Goal: Task Accomplishment & Management: Manage account settings

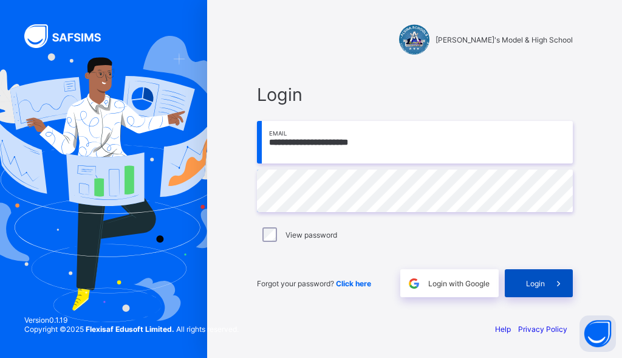
click at [526, 276] on div "Login" at bounding box center [539, 283] width 68 height 28
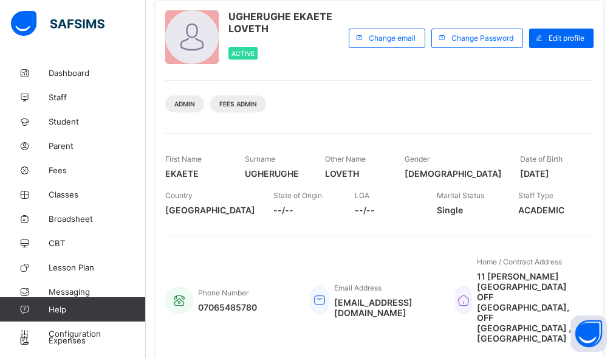
scroll to position [122, 0]
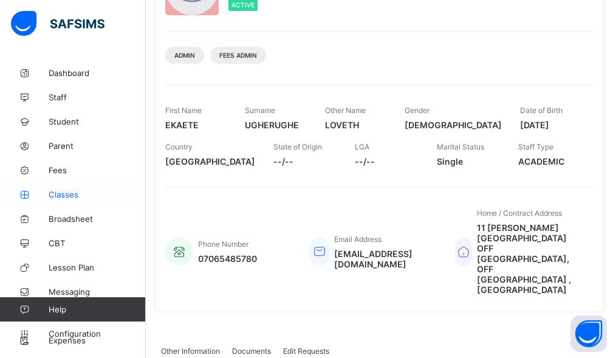
click at [75, 170] on span "Fees" at bounding box center [97, 170] width 97 height 10
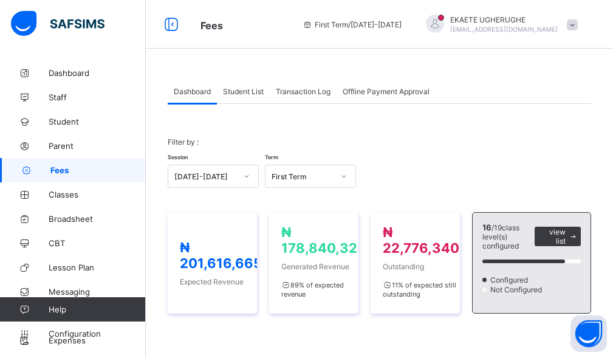
click at [238, 92] on span "Student List" at bounding box center [243, 91] width 41 height 9
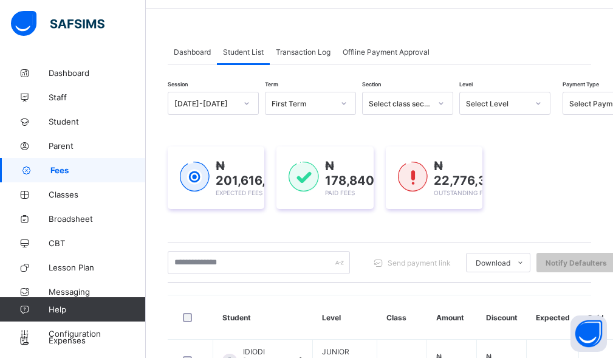
scroll to position [61, 0]
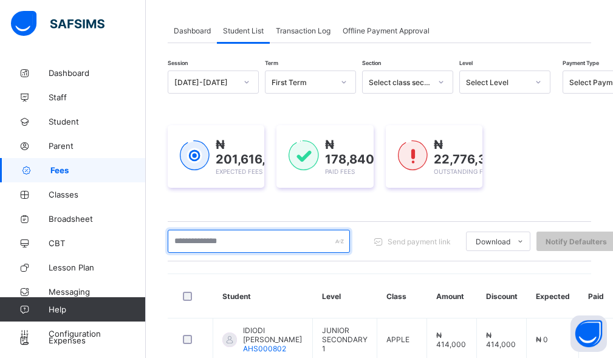
click at [218, 243] on input "text" at bounding box center [259, 241] width 182 height 23
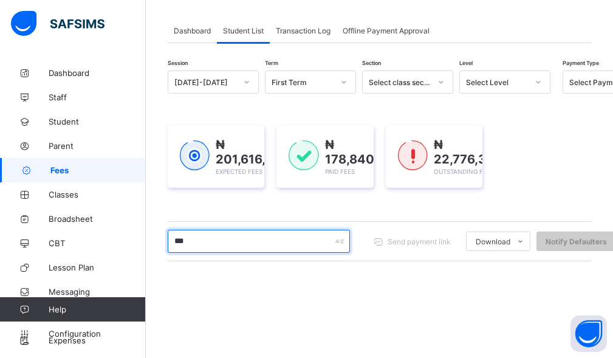
type input "*******"
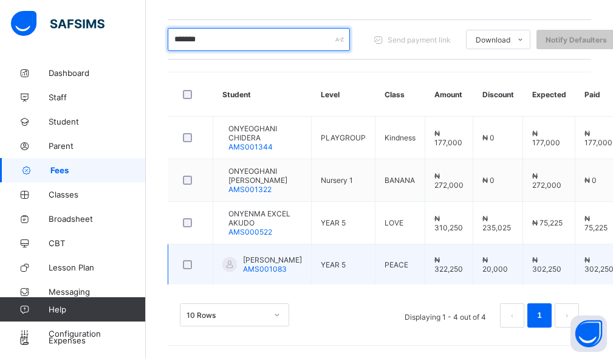
scroll to position [292, 0]
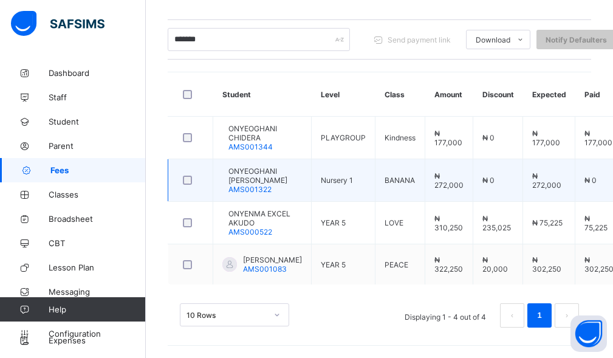
click at [259, 166] on span "ONYEOGHANI [PERSON_NAME]" at bounding box center [265, 175] width 74 height 18
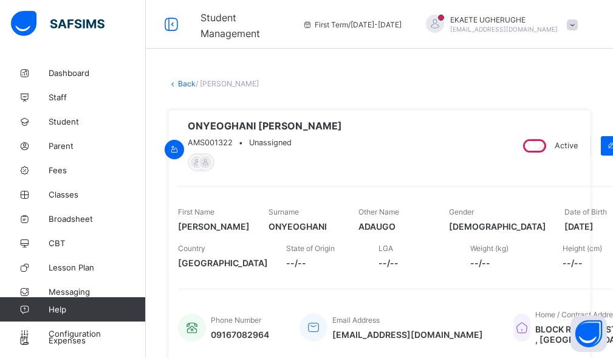
click at [187, 84] on link "Back" at bounding box center [187, 83] width 18 height 9
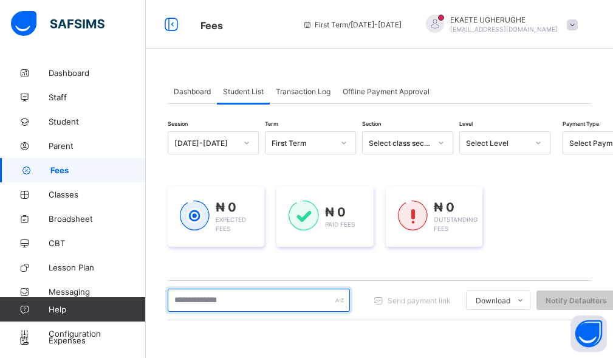
click at [214, 299] on input "text" at bounding box center [259, 300] width 182 height 23
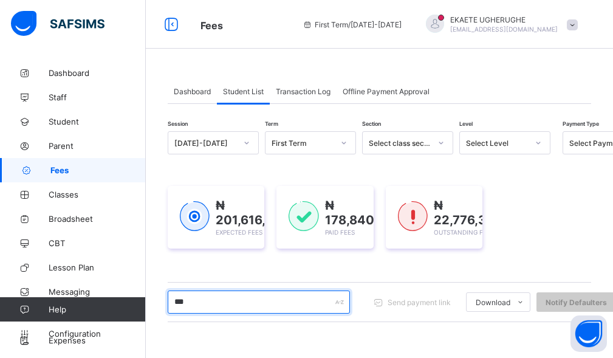
type input "*******"
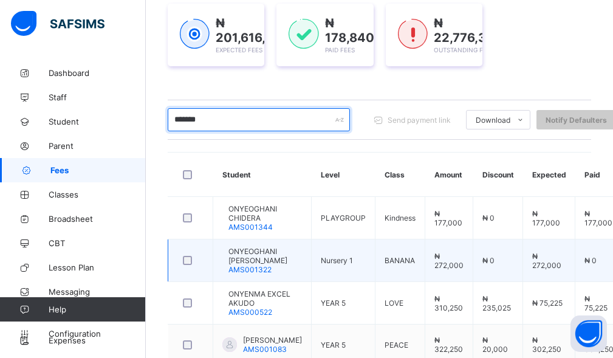
scroll to position [243, 0]
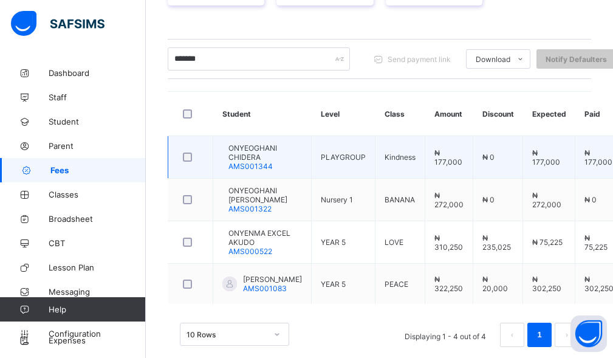
click at [255, 156] on span "ONYEOGHANI CHIDERA" at bounding box center [265, 152] width 74 height 18
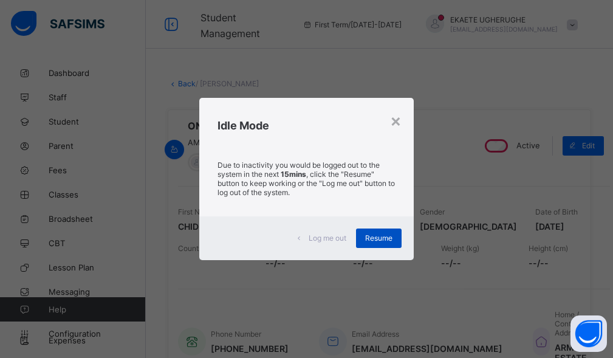
click at [388, 234] on span "Resume" at bounding box center [378, 237] width 27 height 9
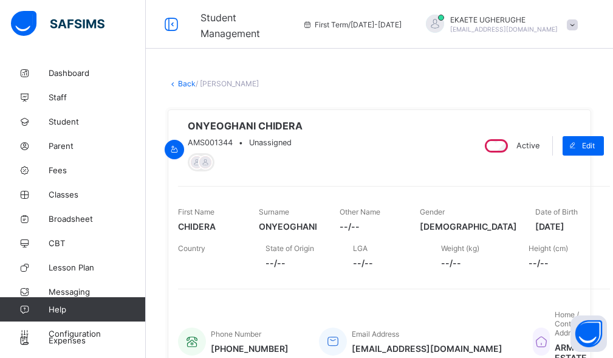
click at [187, 84] on link "Back" at bounding box center [187, 83] width 18 height 9
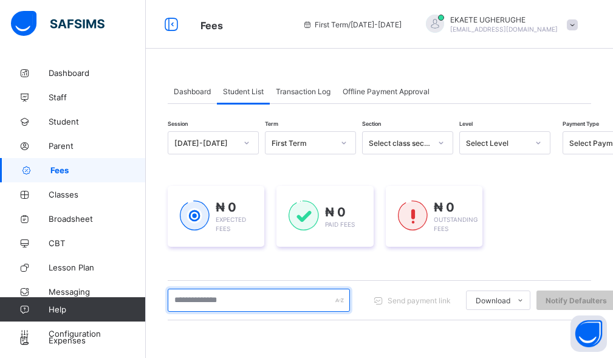
click at [261, 304] on input "text" at bounding box center [259, 300] width 182 height 23
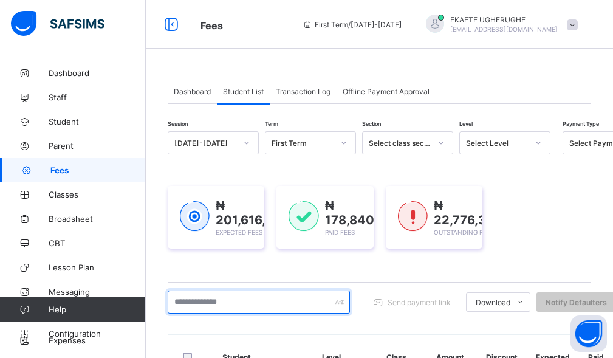
click at [294, 298] on input "text" at bounding box center [259, 301] width 182 height 23
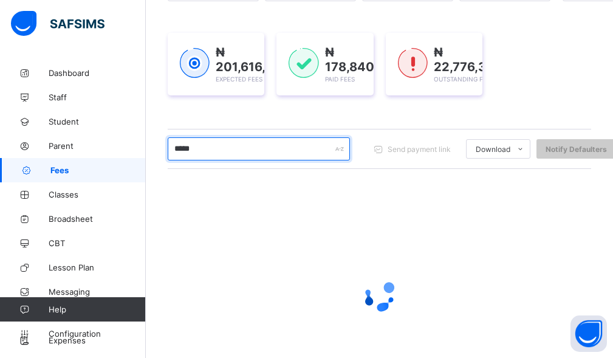
scroll to position [182, 0]
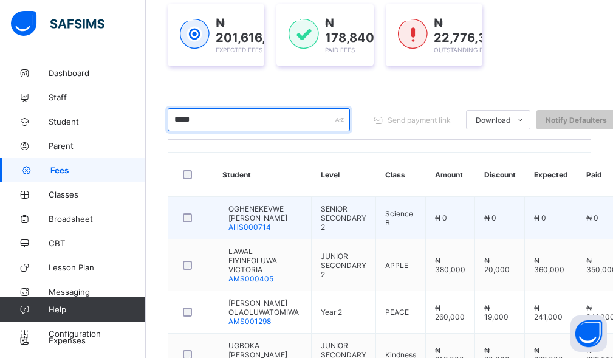
type input "*****"
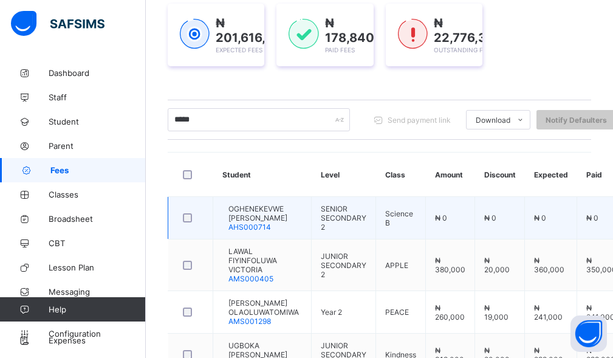
click at [276, 218] on span "OGHENEKEVWE [PERSON_NAME]" at bounding box center [265, 213] width 74 height 18
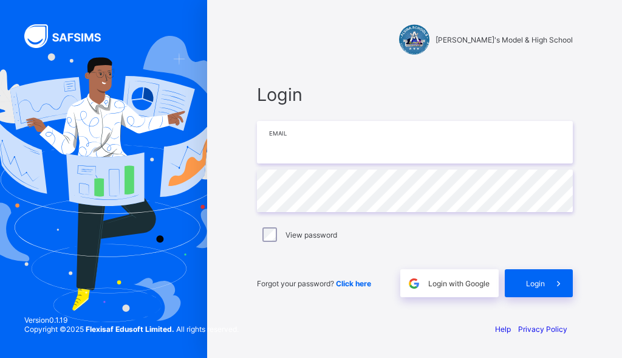
click at [318, 148] on input "email" at bounding box center [415, 142] width 316 height 43
type input "**********"
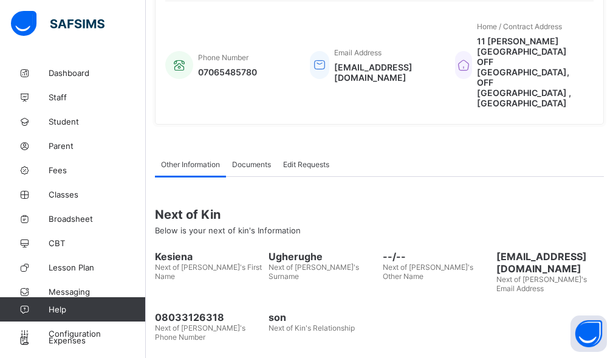
scroll to position [309, 0]
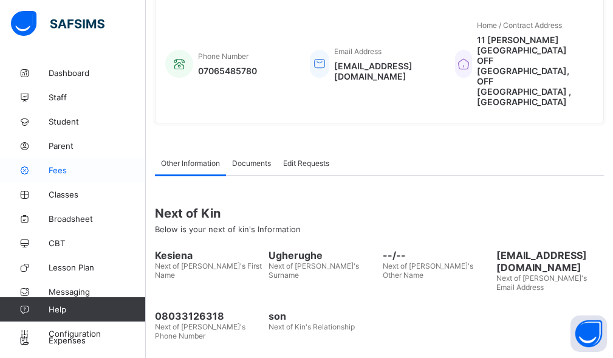
click at [64, 174] on span "Fees" at bounding box center [97, 170] width 97 height 10
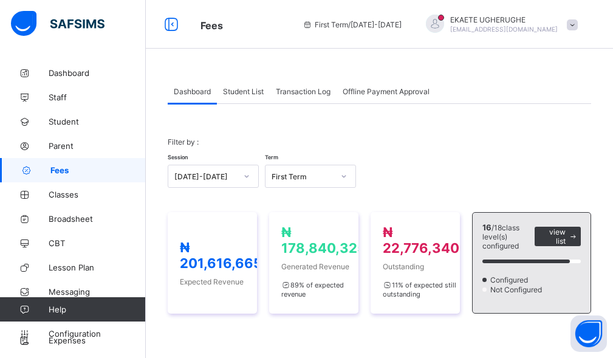
click at [230, 91] on span "Student List" at bounding box center [243, 91] width 41 height 9
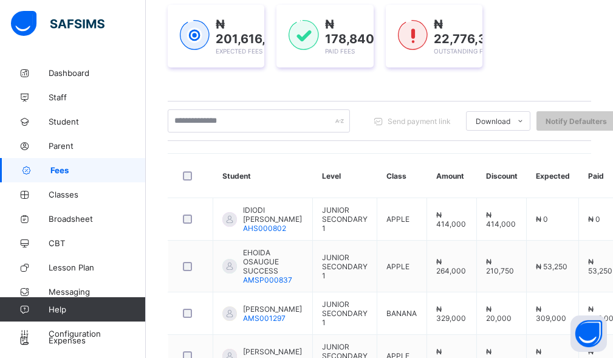
scroll to position [182, 0]
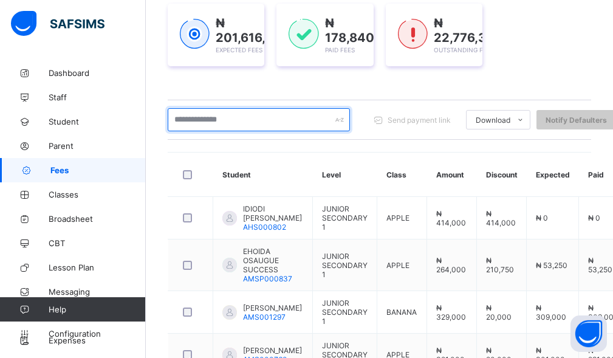
click at [242, 115] on input "text" at bounding box center [259, 119] width 182 height 23
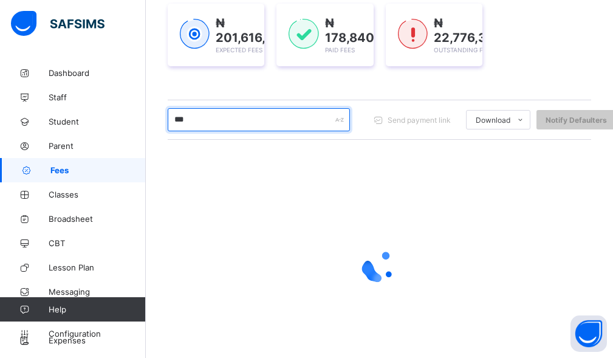
type input "*****"
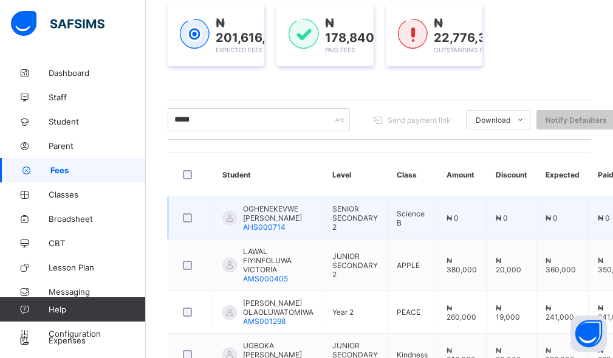
click at [301, 222] on span "OGHENEKEVWE [PERSON_NAME]" at bounding box center [278, 213] width 70 height 18
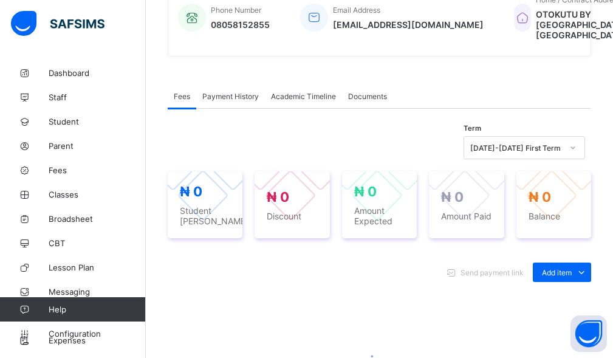
scroll to position [311, 0]
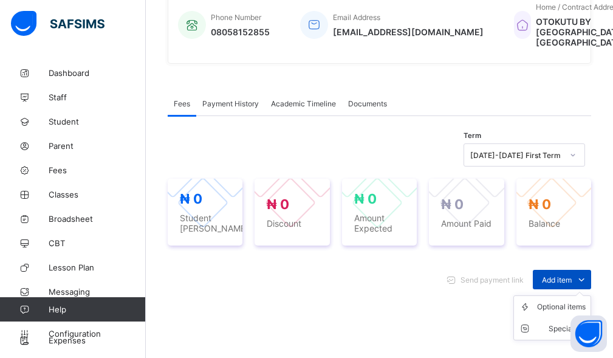
click at [558, 284] on span "Add item" at bounding box center [557, 279] width 30 height 9
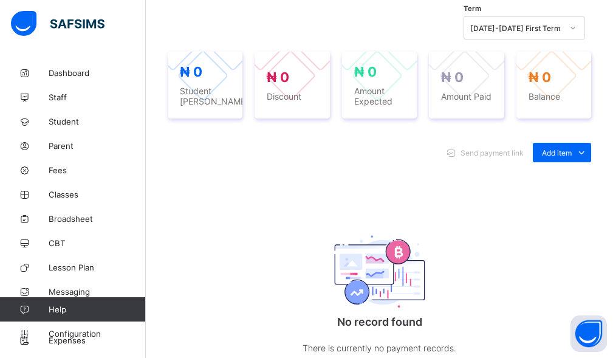
scroll to position [493, 0]
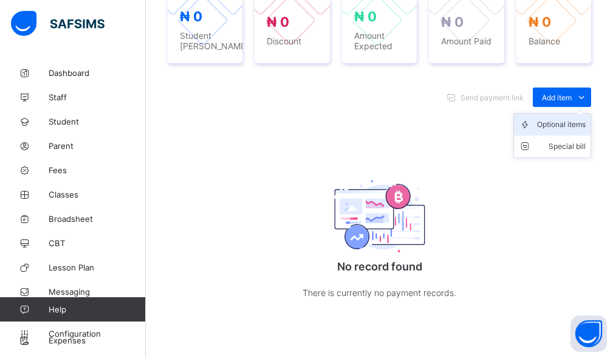
click at [566, 131] on div "Optional items" at bounding box center [561, 124] width 49 height 12
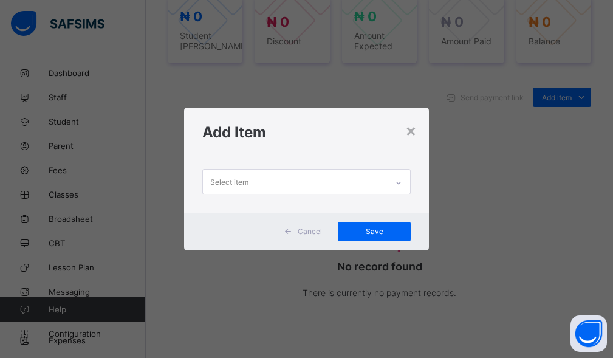
click at [363, 176] on div "Select item" at bounding box center [295, 182] width 185 height 24
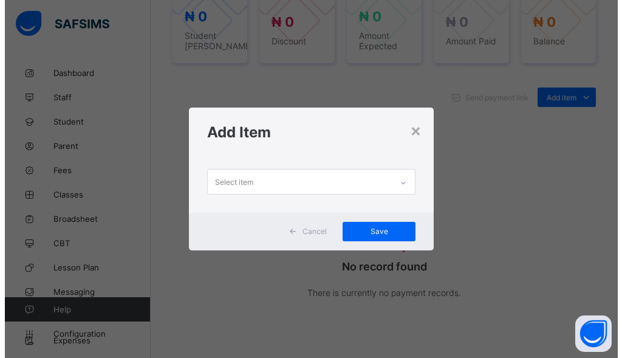
scroll to position [0, 0]
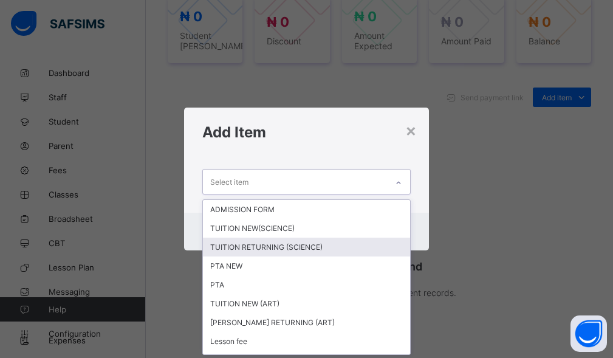
drag, startPoint x: 289, startPoint y: 247, endPoint x: 306, endPoint y: 228, distance: 26.2
click at [289, 245] on div "TUITION RETURNING (SCIENCE)" at bounding box center [307, 247] width 208 height 19
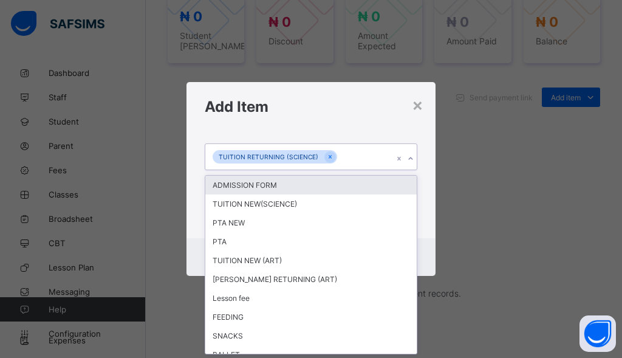
click at [369, 163] on div "TUITION RETURNING (SCIENCE)" at bounding box center [299, 157] width 188 height 26
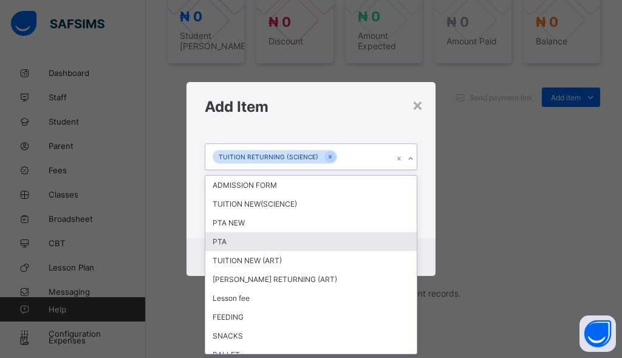
click at [292, 241] on div "PTA" at bounding box center [310, 241] width 211 height 19
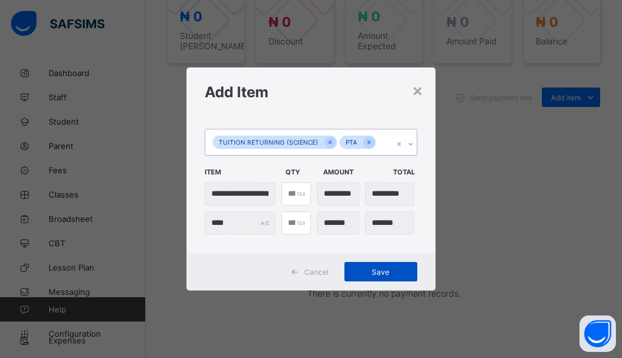
click at [385, 272] on span "Save" at bounding box center [381, 271] width 55 height 9
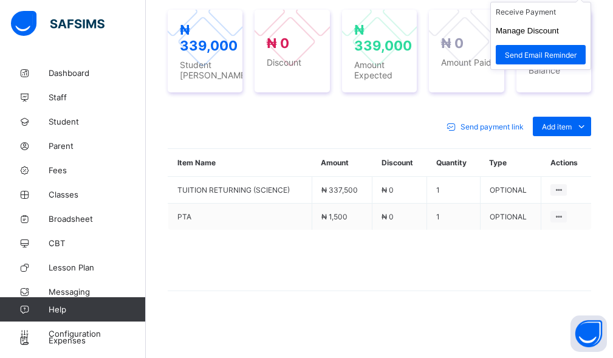
click at [548, 35] on button "Manage Discount" at bounding box center [527, 30] width 63 height 9
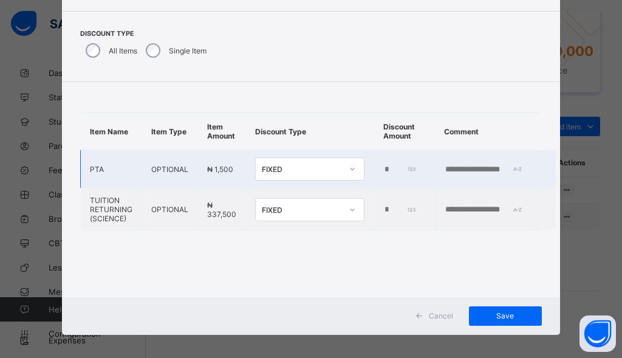
scroll to position [76, 0]
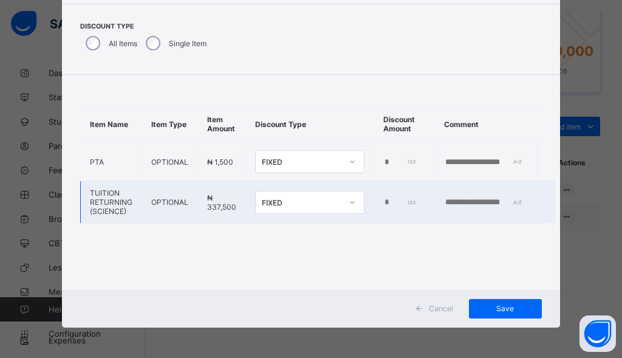
click at [383, 199] on input "*" at bounding box center [400, 202] width 34 height 10
type input "*****"
click at [455, 194] on td at bounding box center [486, 202] width 103 height 43
click at [457, 197] on input "text" at bounding box center [486, 202] width 84 height 10
type input "**********"
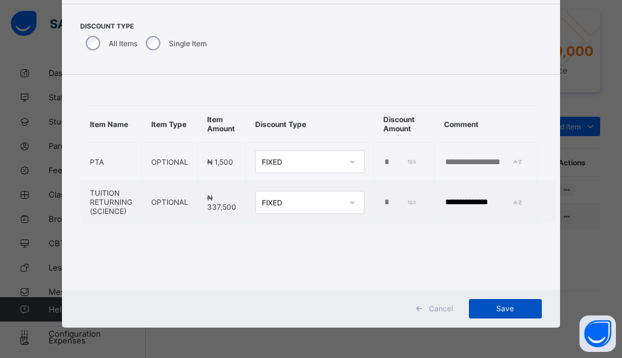
click at [496, 312] on span "Save" at bounding box center [505, 308] width 55 height 9
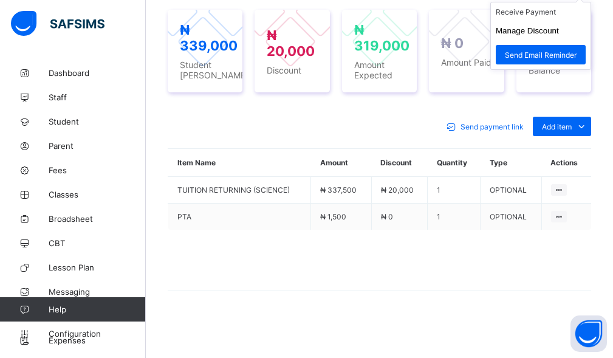
click at [524, 21] on li "Receive Payment" at bounding box center [541, 11] width 100 height 19
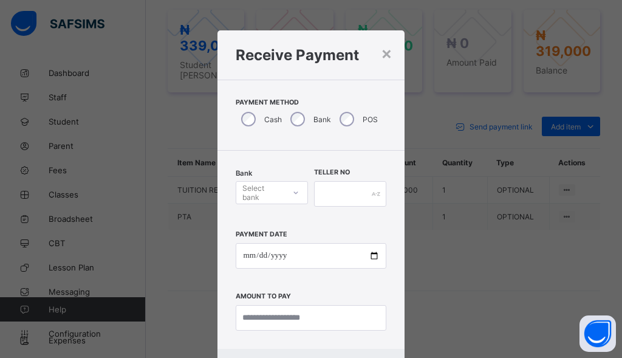
click at [269, 197] on div "Select bank" at bounding box center [262, 192] width 41 height 23
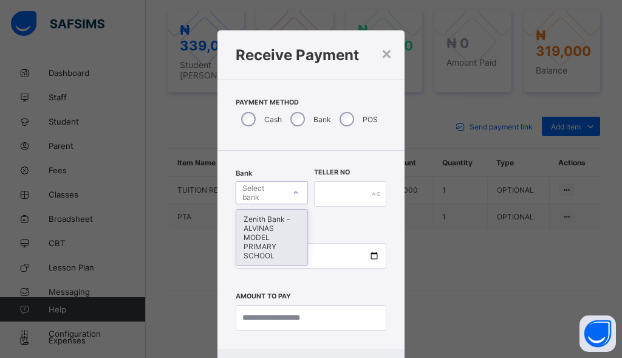
click at [261, 235] on div "Zenith Bank - ALVINAS MODEL PRIMARY SCHOOL" at bounding box center [271, 237] width 71 height 55
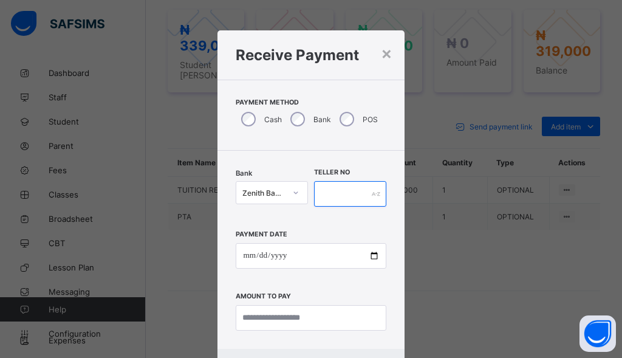
click at [331, 194] on input "text" at bounding box center [350, 194] width 72 height 26
type input "********"
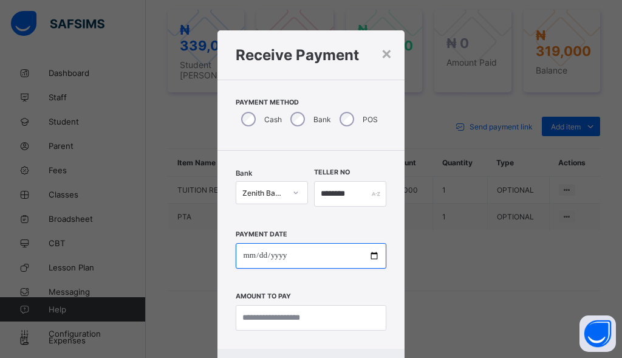
click at [241, 261] on input "date" at bounding box center [311, 256] width 150 height 26
type input "**********"
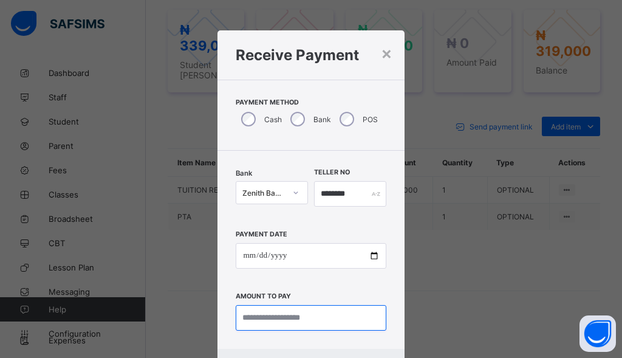
click at [269, 326] on input "currency" at bounding box center [311, 318] width 150 height 26
click at [281, 321] on input "currency" at bounding box center [311, 318] width 150 height 26
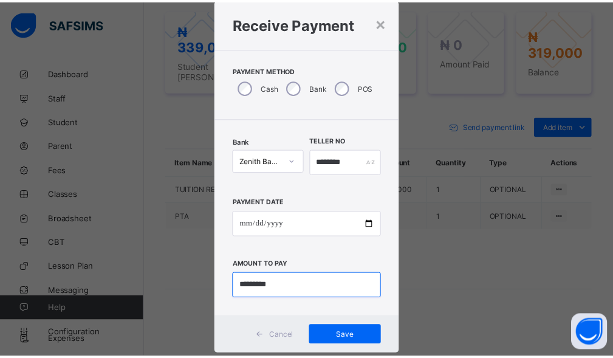
scroll to position [59, 0]
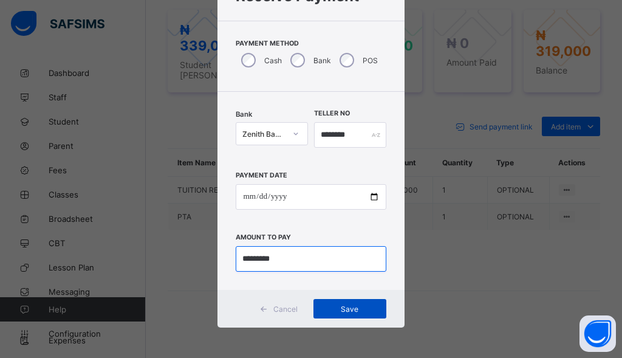
type input "*********"
click at [341, 314] on div "Save" at bounding box center [350, 308] width 73 height 19
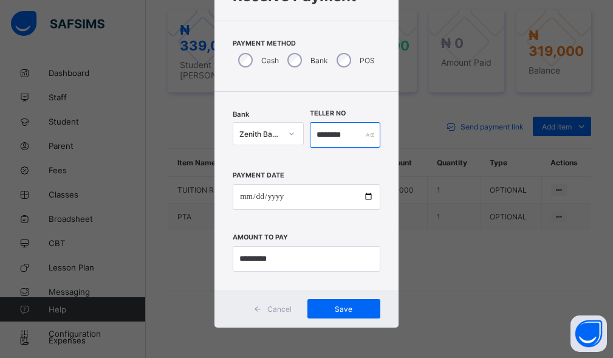
click at [354, 139] on input "********" at bounding box center [345, 135] width 70 height 26
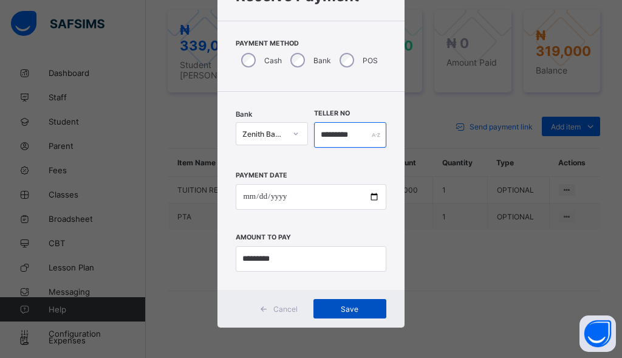
type input "*********"
click at [344, 312] on span "Save" at bounding box center [350, 308] width 55 height 9
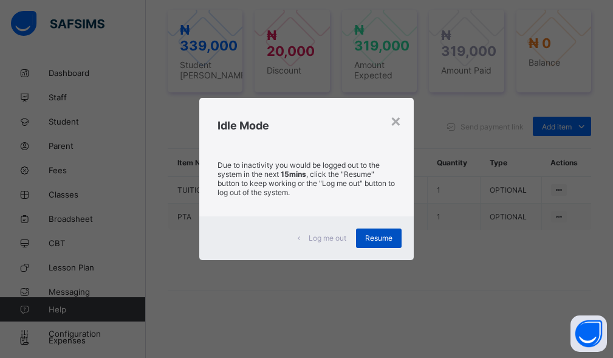
click at [366, 240] on div "Resume" at bounding box center [379, 237] width 46 height 19
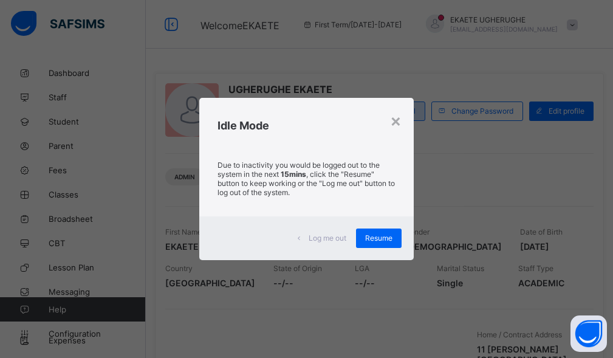
click at [401, 118] on div "×" at bounding box center [396, 120] width 12 height 21
